Goal: Communication & Community: Ask a question

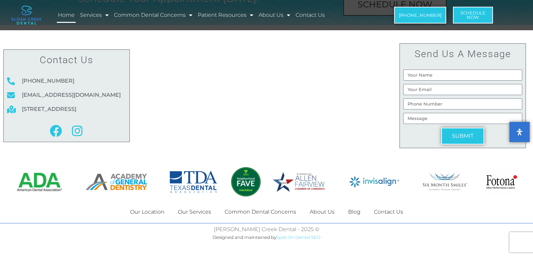
scroll to position [4002, 0]
drag, startPoint x: 444, startPoint y: 122, endPoint x: 441, endPoint y: 117, distance: 6.1
click at [444, 122] on input "Send us a message" at bounding box center [462, 118] width 119 height 11
paste input "Wikipedia is considered to be the World’s most significant tool for reference m…"
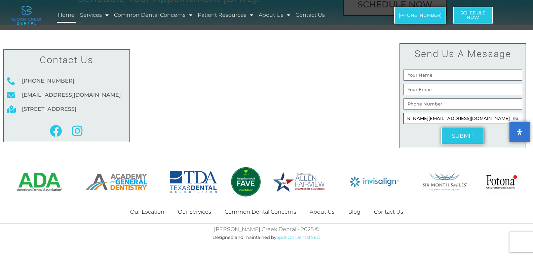
type input "Wikipedia is considered to be the World’s most significant tool for reference m…"
click at [437, 101] on input "Send us a message" at bounding box center [462, 103] width 119 height 11
type input "8149805065"
type input "[PERSON_NAME]"
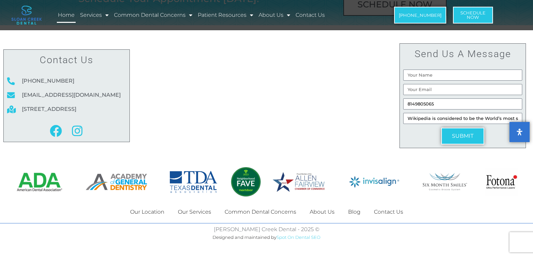
type input "[PERSON_NAME][EMAIL_ADDRESS][DOMAIN_NAME]"
click at [456, 131] on button "SUBMIT" at bounding box center [462, 136] width 43 height 17
